Goal: Task Accomplishment & Management: Manage account settings

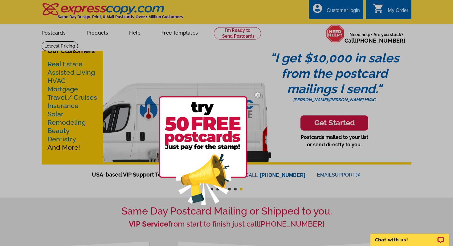
click at [452, 77] on div at bounding box center [226, 123] width 453 height 246
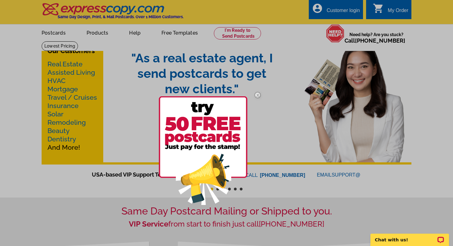
click at [327, 8] on div at bounding box center [226, 123] width 453 height 246
click at [329, 11] on div at bounding box center [226, 123] width 453 height 246
click at [343, 13] on div at bounding box center [226, 123] width 453 height 246
click at [341, 7] on div at bounding box center [226, 123] width 453 height 246
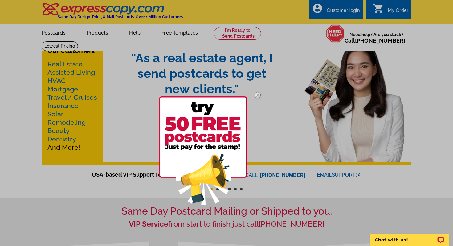
click at [286, 75] on div at bounding box center [226, 123] width 453 height 246
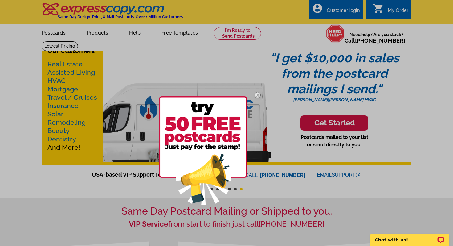
click at [256, 95] on img at bounding box center [258, 95] width 18 height 18
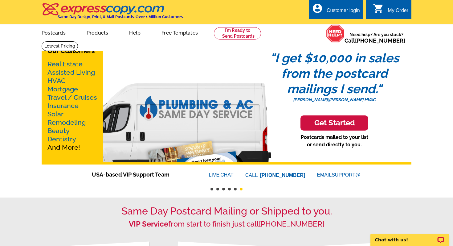
click at [340, 8] on div "Customer login" at bounding box center [343, 12] width 33 height 9
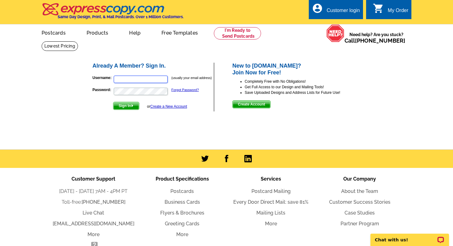
type input "[EMAIL_ADDRESS][DOMAIN_NAME]"
click at [123, 105] on span "Sign In" at bounding box center [126, 105] width 26 height 7
